Goal: Information Seeking & Learning: Learn about a topic

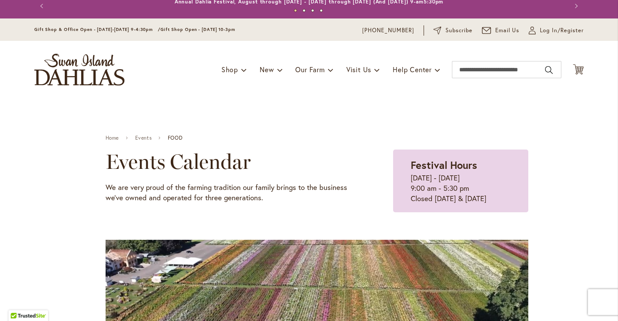
scroll to position [6, 0]
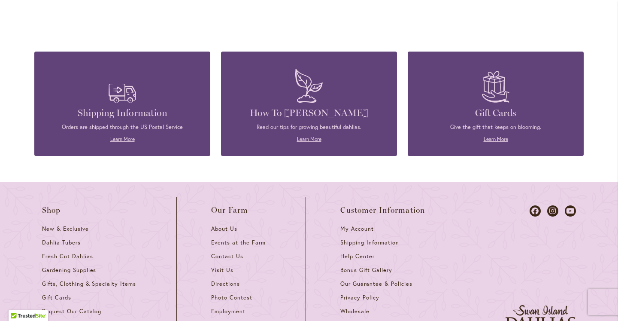
scroll to position [2275, 0]
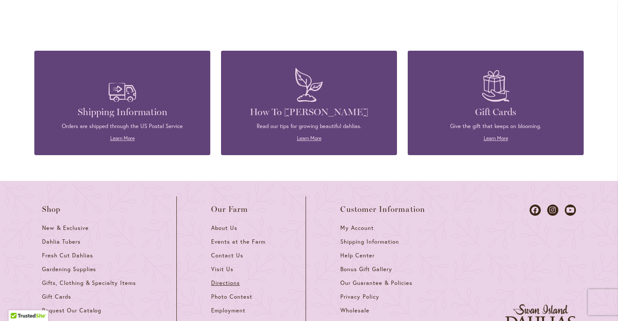
click at [222, 279] on span "Directions" at bounding box center [225, 282] width 29 height 7
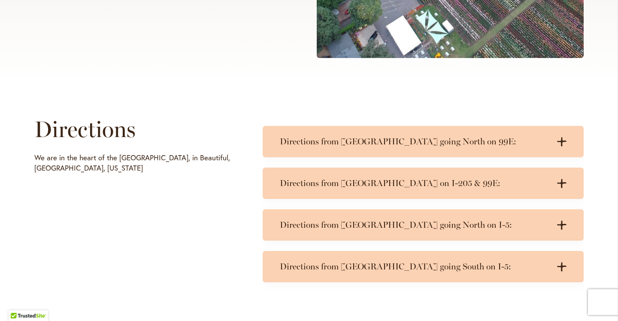
scroll to position [334, 0]
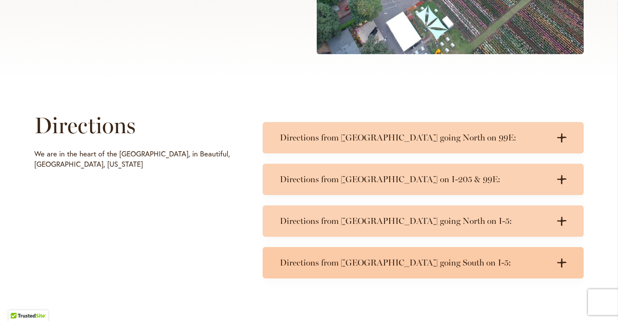
click at [403, 261] on h3 "Directions from Portland going South on I-5:" at bounding box center [415, 262] width 270 height 11
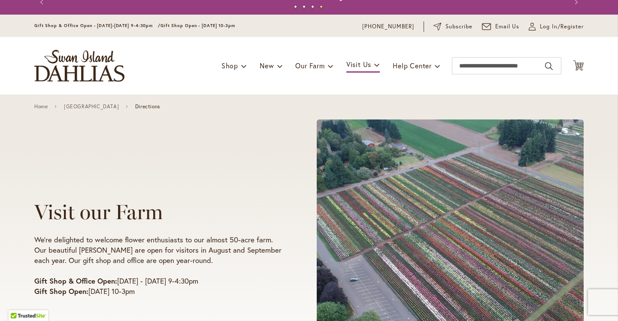
scroll to position [9, 0]
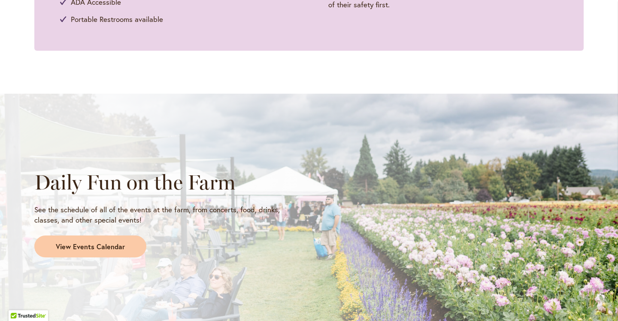
scroll to position [618, 0]
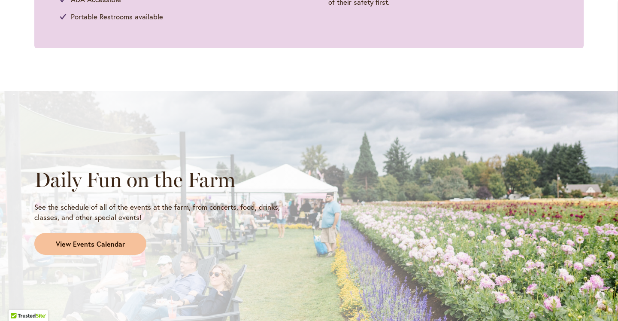
click at [91, 240] on span "View Events Calendar" at bounding box center [90, 244] width 69 height 10
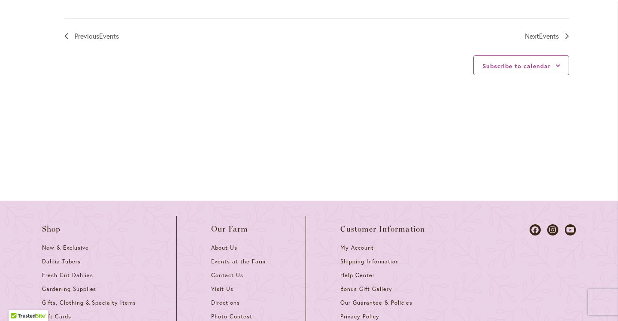
scroll to position [1142, 0]
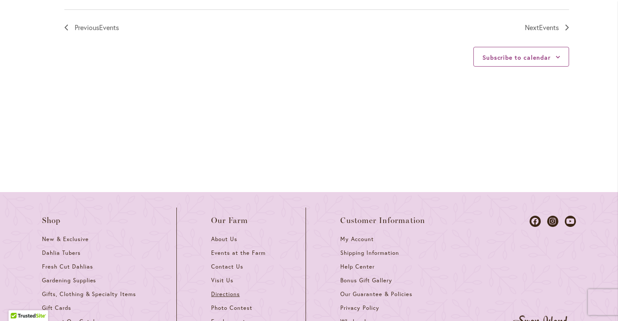
click at [224, 290] on span "Directions" at bounding box center [225, 293] width 29 height 7
